Goal: Check status: Check status

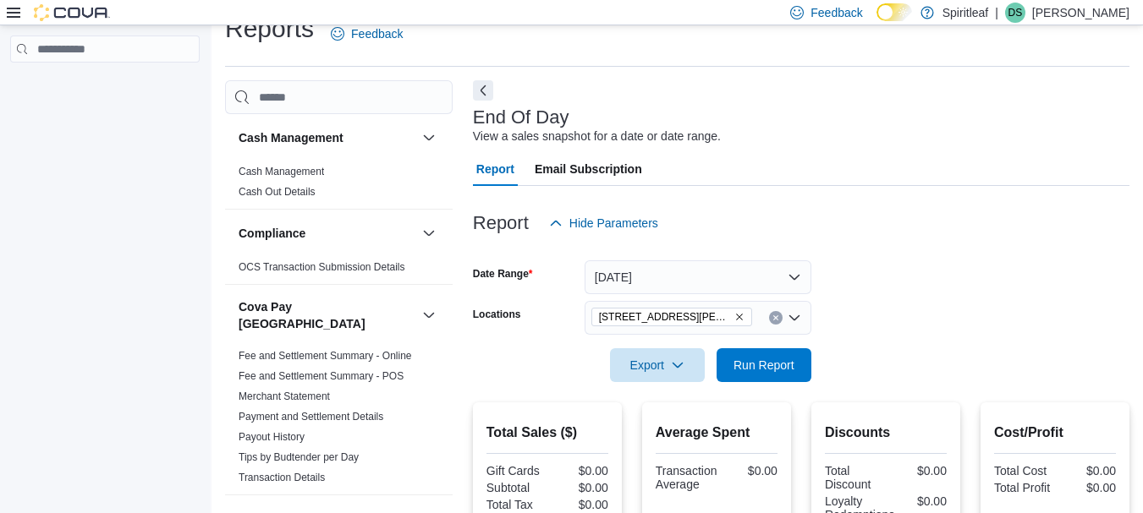
scroll to position [27, 0]
